Goal: Navigation & Orientation: Find specific page/section

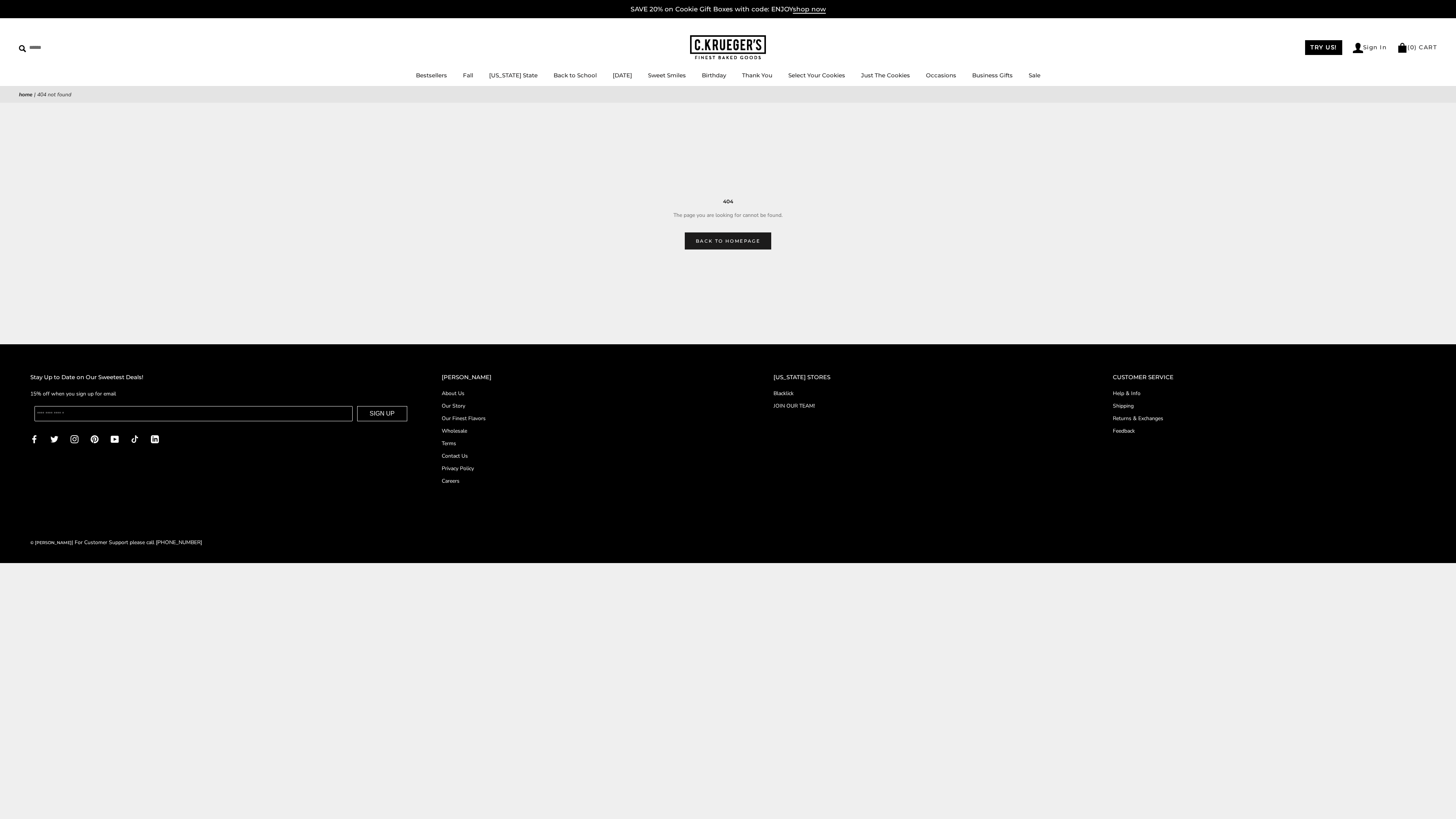
click at [663, 75] on link "Sweet Smiles" at bounding box center [666, 75] width 38 height 7
